Goal: Communication & Community: Answer question/provide support

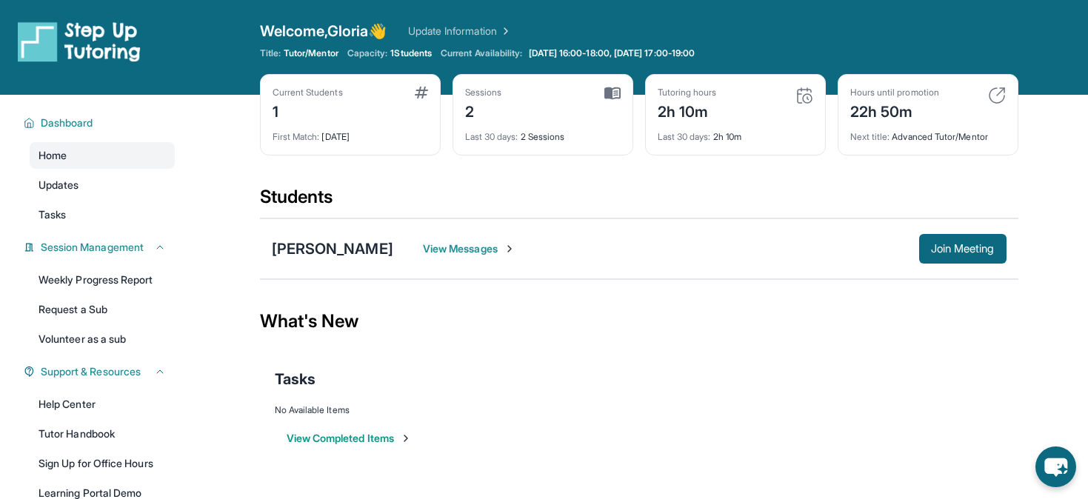
click at [463, 250] on span "View Messages" at bounding box center [469, 248] width 93 height 15
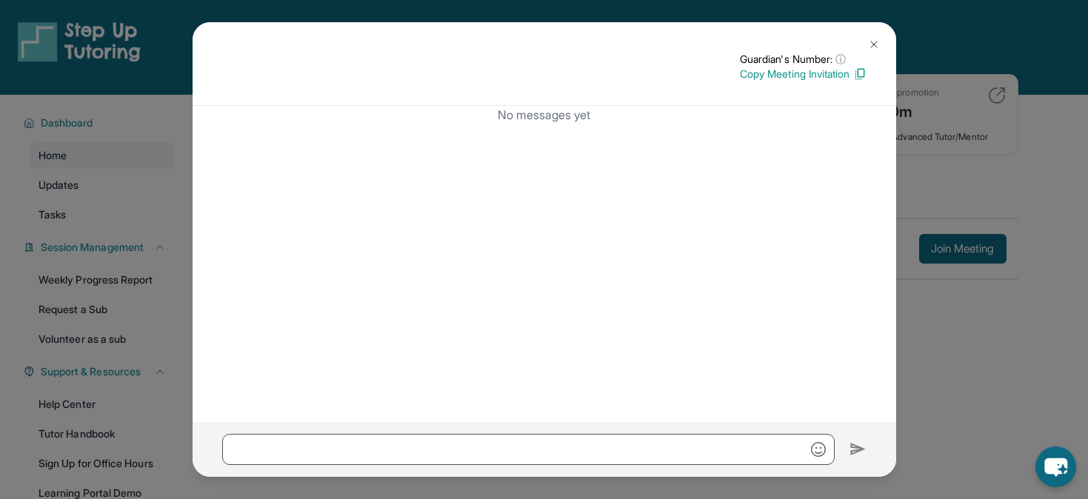
click at [868, 49] on img at bounding box center [874, 45] width 12 height 12
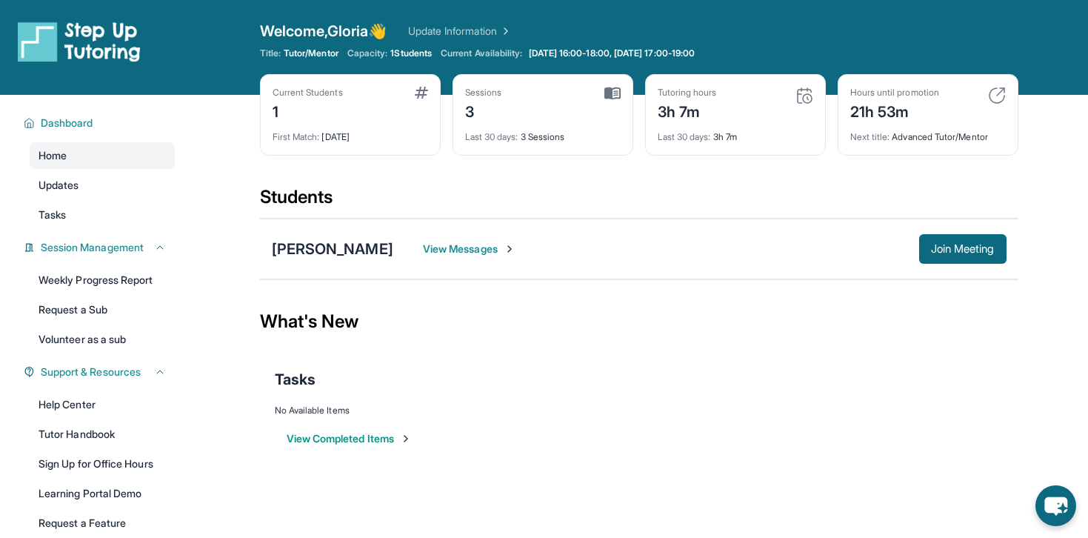
click at [423, 249] on span "View Messages" at bounding box center [469, 248] width 93 height 15
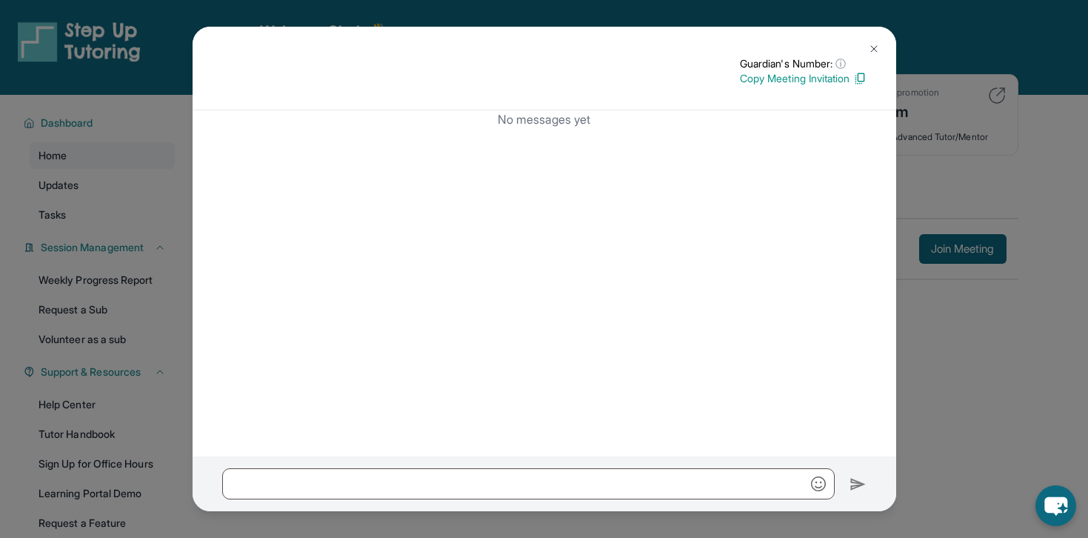
click at [873, 50] on img at bounding box center [874, 49] width 12 height 12
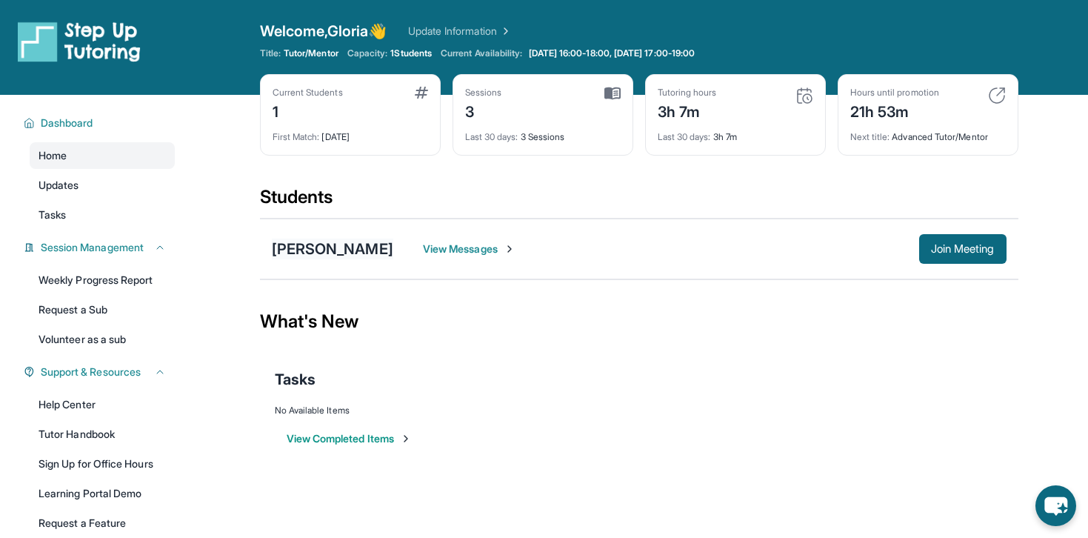
click at [279, 253] on div "[PERSON_NAME]" at bounding box center [332, 249] width 121 height 21
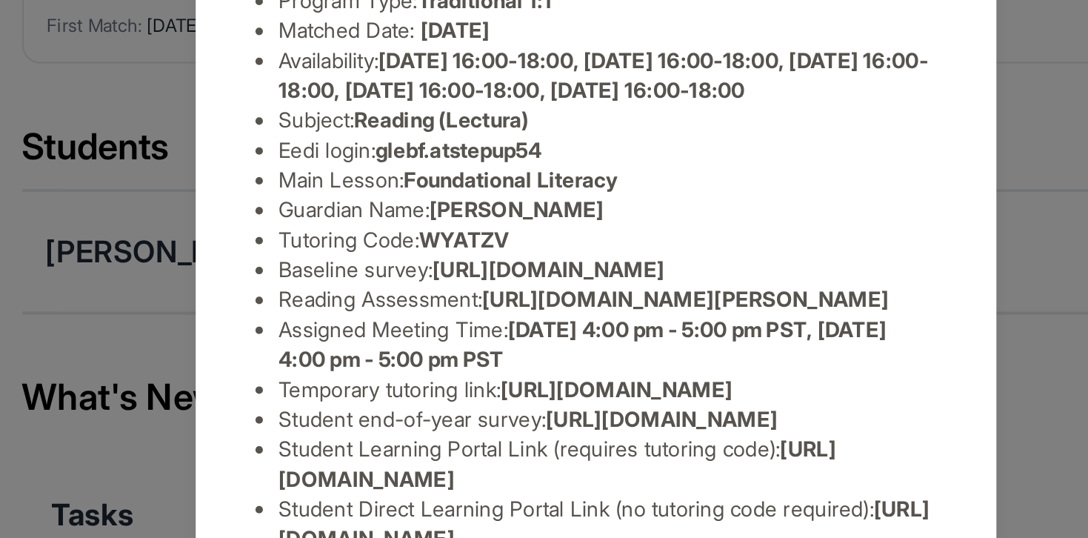
scroll to position [161, 34]
